Goal: Task Accomplishment & Management: Manage account settings

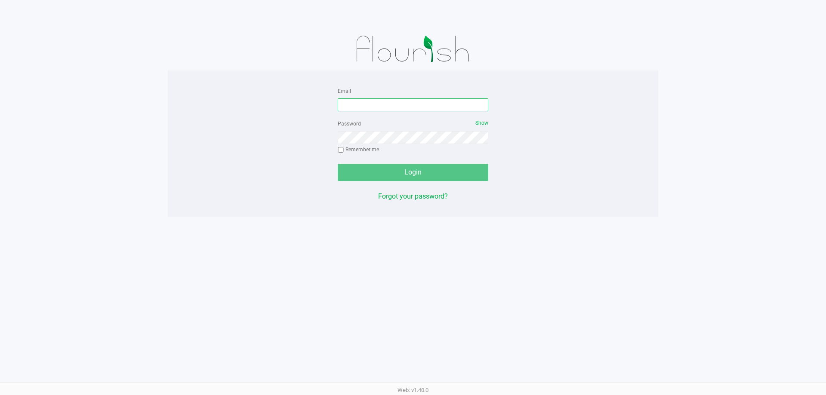
click at [391, 103] on input "Email" at bounding box center [413, 105] width 151 height 13
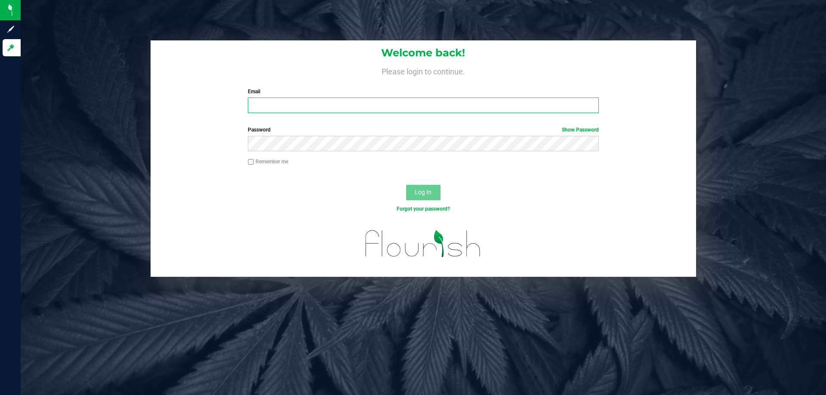
click at [342, 111] on input "Email" at bounding box center [423, 105] width 351 height 15
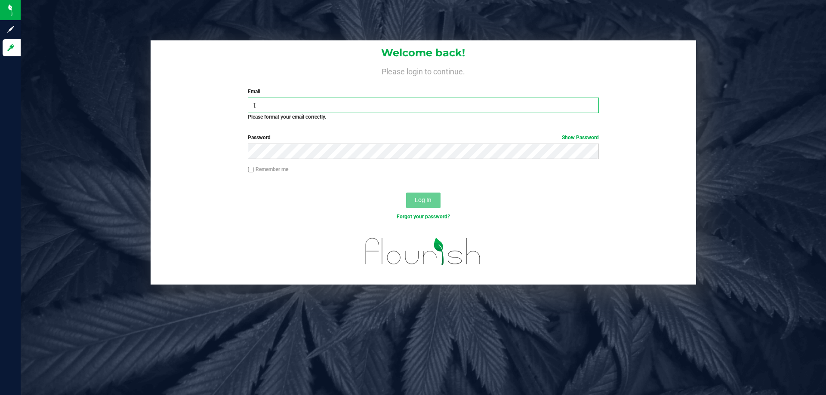
click at [276, 109] on input "t" at bounding box center [423, 105] width 351 height 15
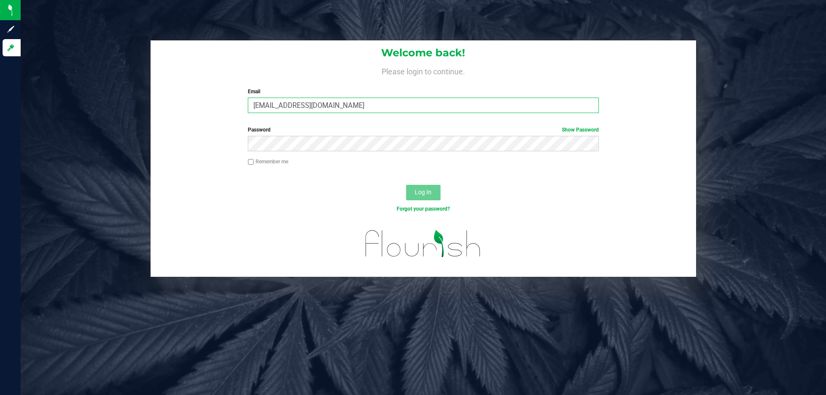
type input "twilkerson@Liveparallel.com"
click at [406, 185] on button "Log In" at bounding box center [423, 192] width 34 height 15
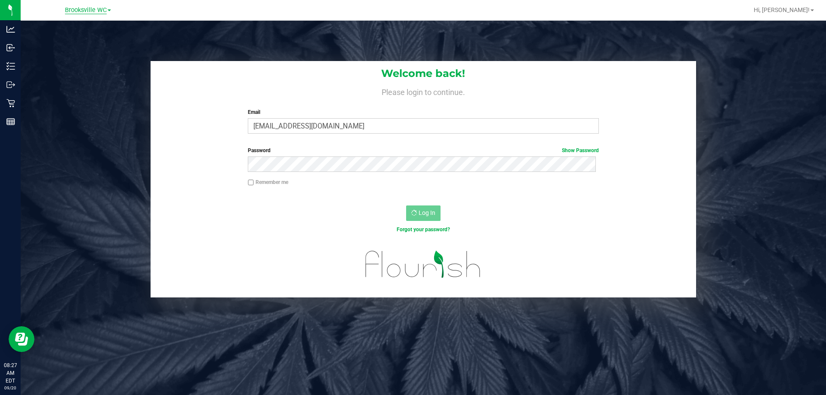
click at [86, 7] on span "Brooksville WC" at bounding box center [86, 10] width 42 height 8
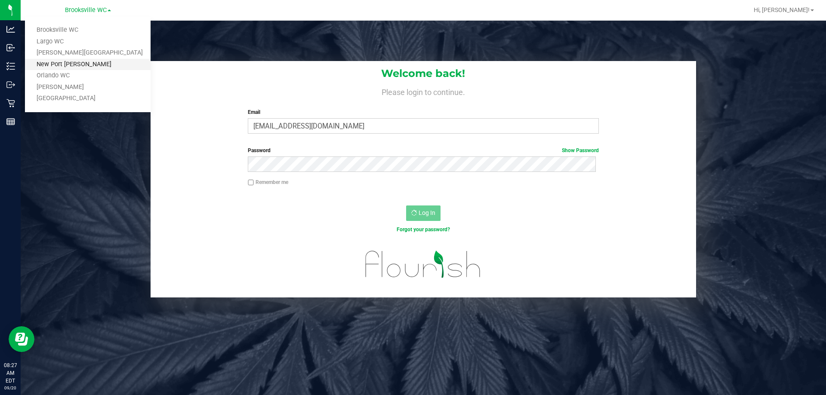
click at [80, 67] on link "New Port [PERSON_NAME]" at bounding box center [88, 65] width 126 height 12
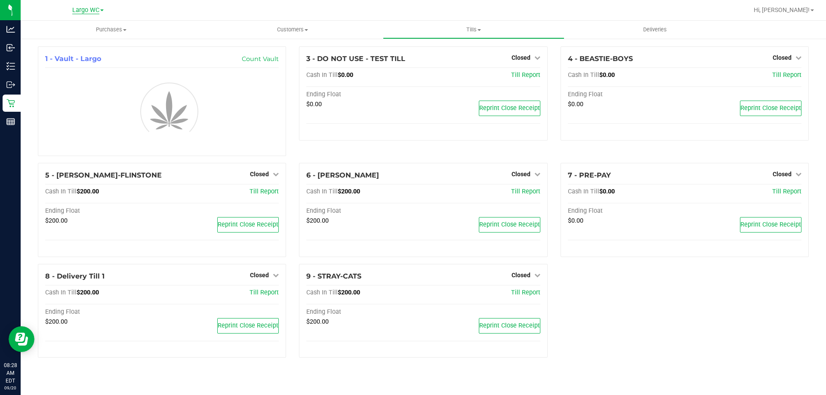
click at [85, 9] on span "Largo WC" at bounding box center [85, 10] width 27 height 8
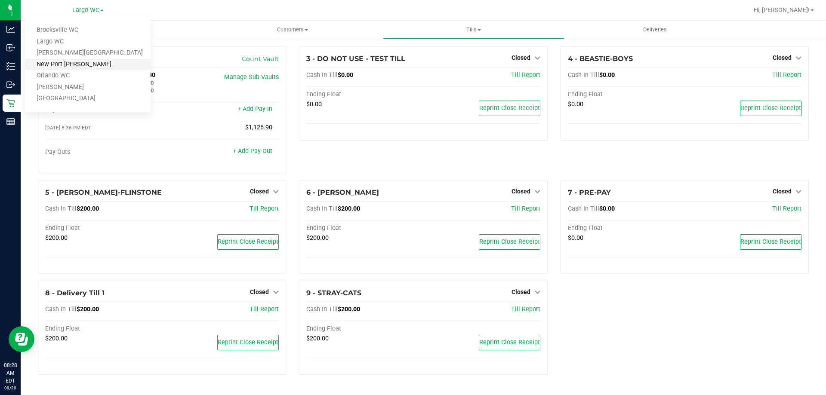
click at [74, 61] on link "New Port Richey WC" at bounding box center [88, 65] width 126 height 12
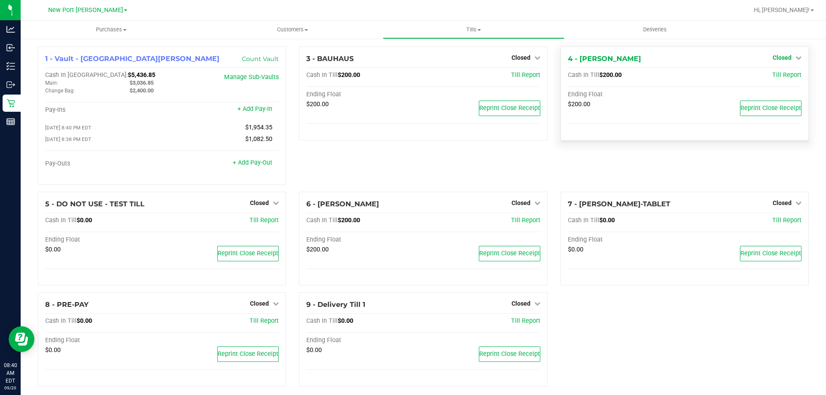
click at [777, 59] on span "Closed" at bounding box center [782, 57] width 19 height 7
click at [766, 71] on div "Open Till" at bounding box center [782, 76] width 64 height 11
click at [771, 74] on link "Open Till" at bounding box center [782, 75] width 23 height 7
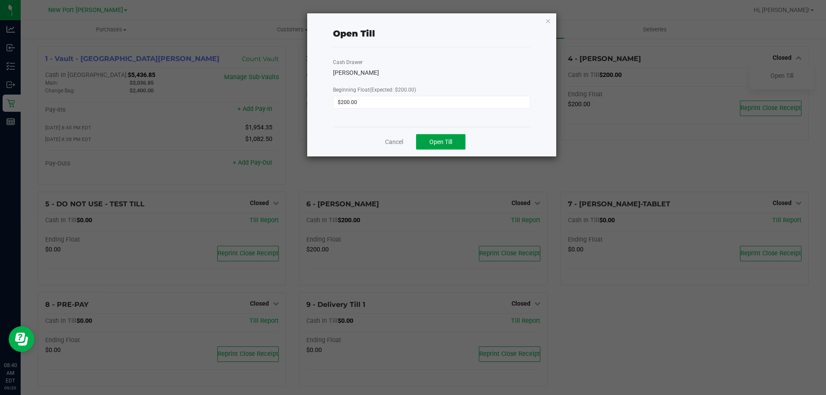
click at [433, 136] on button "Open Till" at bounding box center [440, 141] width 49 height 15
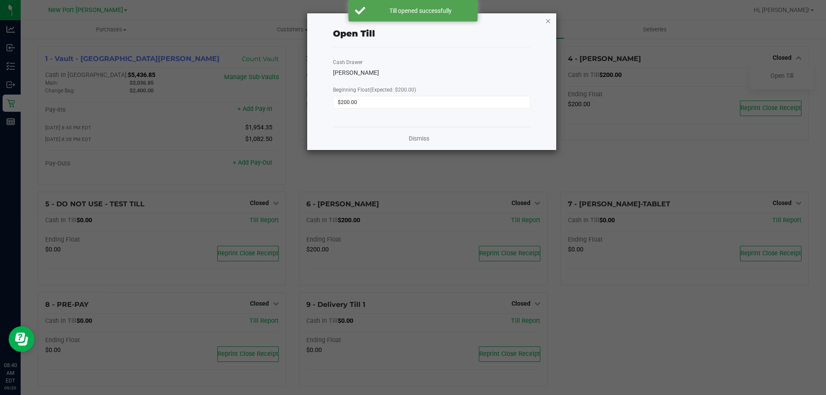
click at [549, 19] on icon "button" at bounding box center [548, 20] width 6 height 10
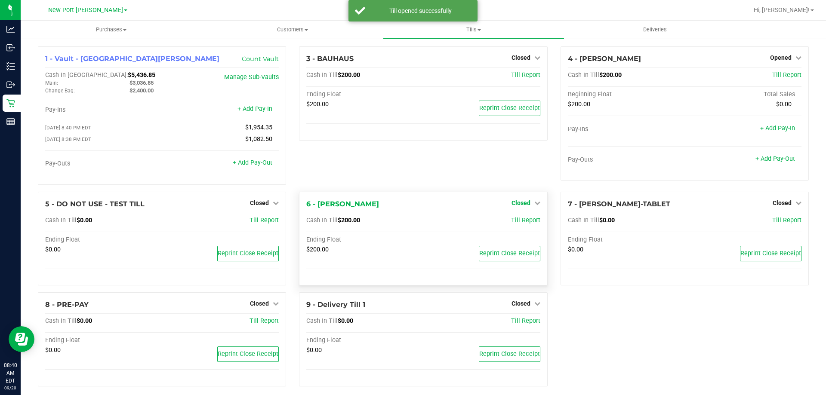
click at [520, 207] on span "Closed" at bounding box center [521, 203] width 19 height 7
click at [520, 220] on link "Open Till" at bounding box center [520, 220] width 23 height 7
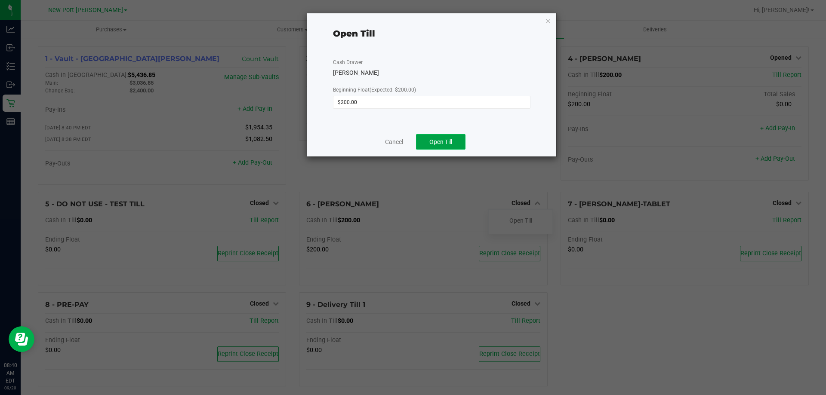
click at [465, 140] on button "Open Till" at bounding box center [440, 141] width 49 height 15
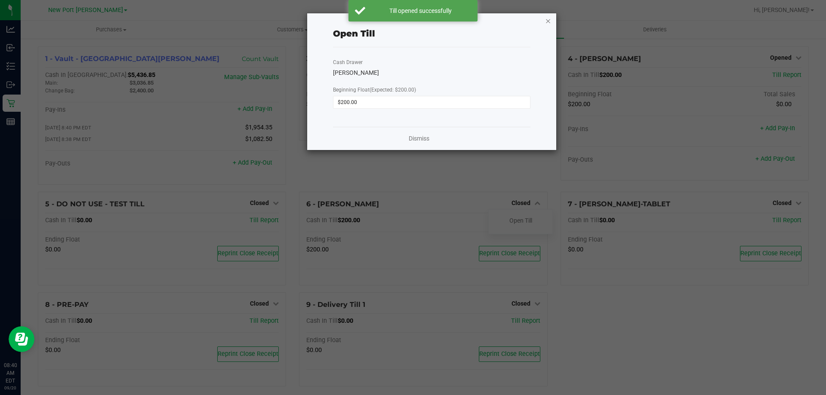
click at [546, 21] on icon "button" at bounding box center [548, 20] width 6 height 10
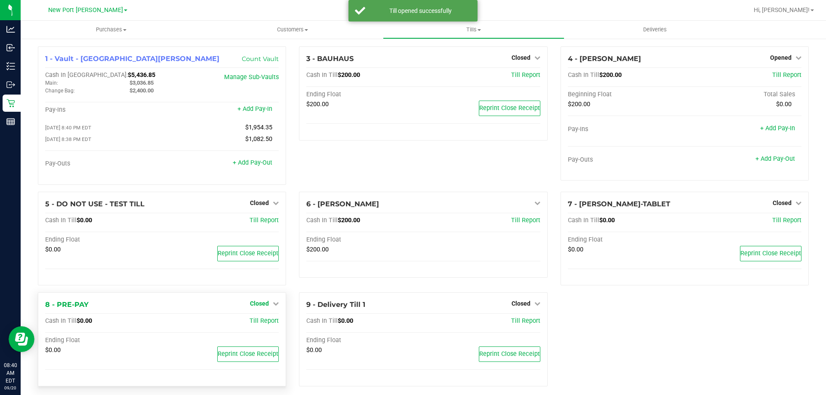
click at [266, 303] on span "Closed" at bounding box center [259, 303] width 19 height 7
click at [268, 293] on div "5 - DO NOT USE - TEST TILL Closed Open Till Cash In Till $0.00 Till Report Endi…" at bounding box center [161, 242] width 261 height 101
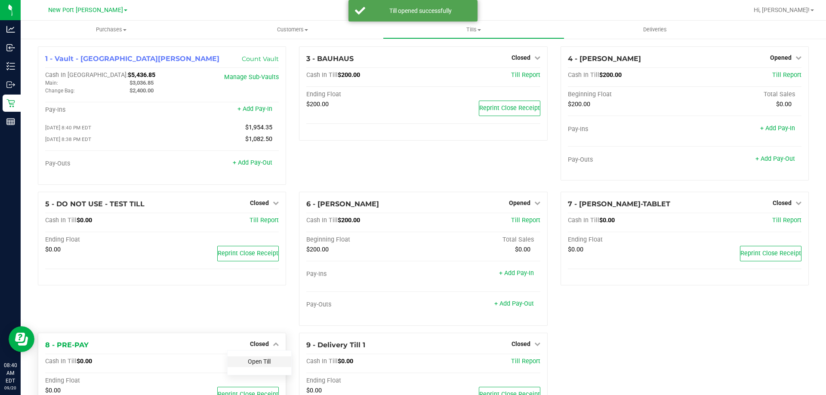
click at [259, 363] on link "Open Till" at bounding box center [259, 361] width 23 height 7
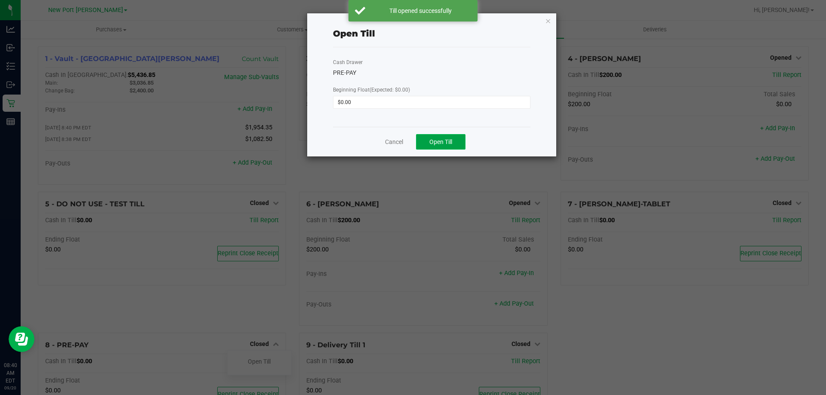
click at [444, 145] on span "Open Till" at bounding box center [440, 142] width 23 height 7
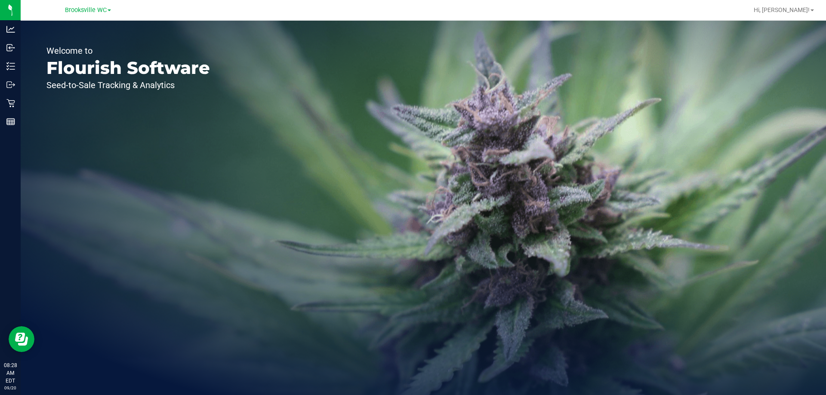
click at [90, 16] on div "Brooksville WC" at bounding box center [88, 9] width 126 height 13
click at [90, 9] on span "Brooksville WC" at bounding box center [86, 10] width 42 height 8
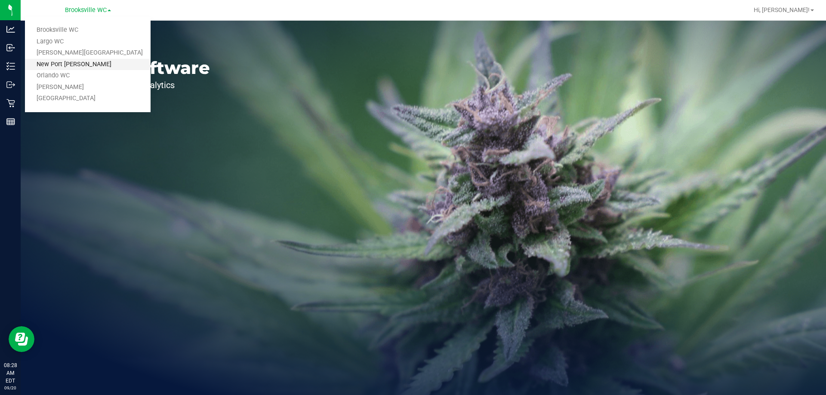
click at [93, 60] on link "New Port [PERSON_NAME]" at bounding box center [88, 65] width 126 height 12
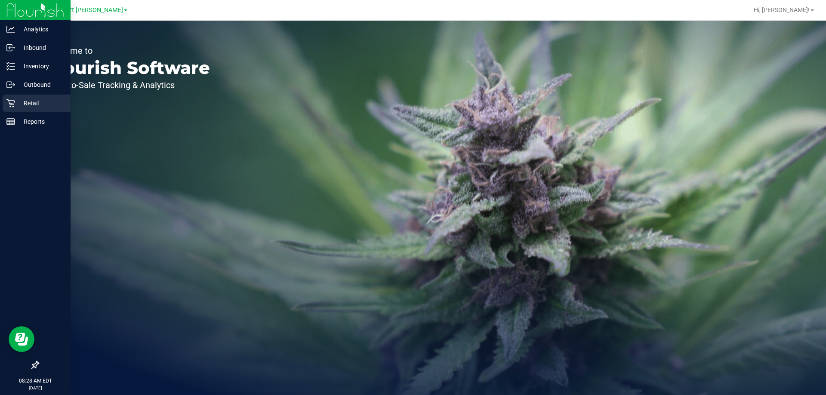
click at [13, 99] on icon at bounding box center [10, 103] width 9 height 9
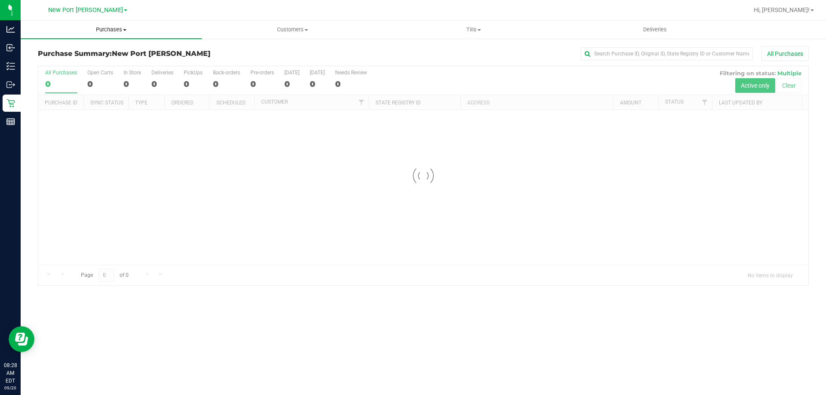
click at [114, 31] on span "Purchases" at bounding box center [111, 30] width 181 height 8
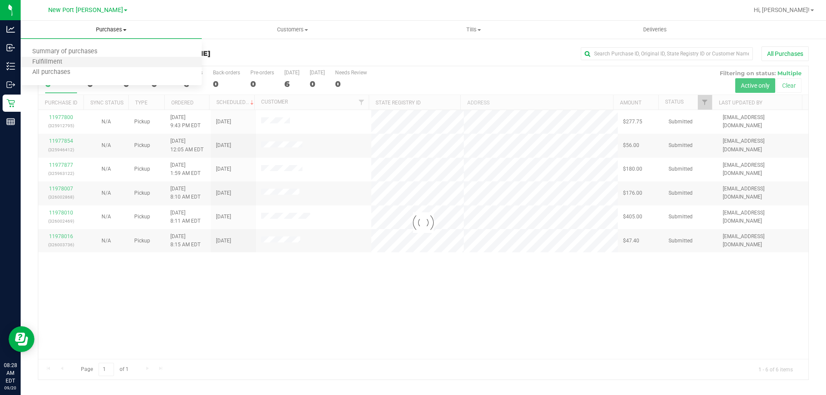
click at [89, 65] on li "Fulfillment" at bounding box center [111, 62] width 181 height 10
